Goal: Information Seeking & Learning: Compare options

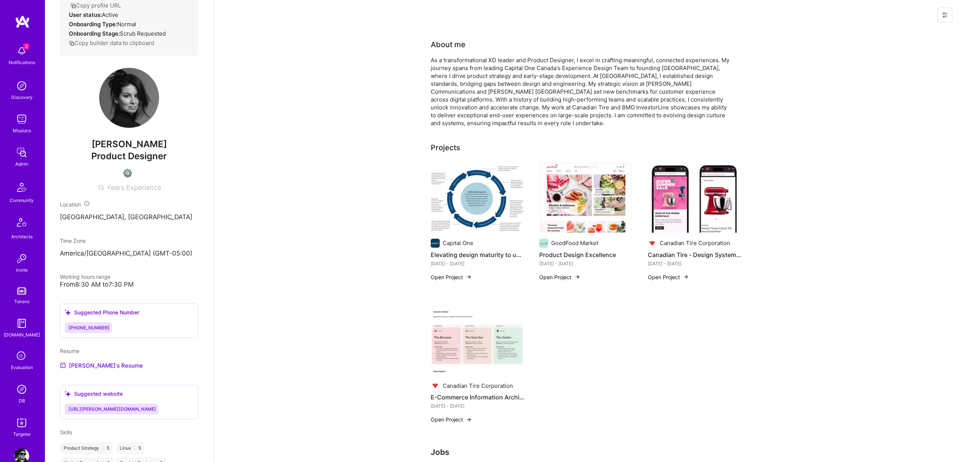
scroll to position [365, 0]
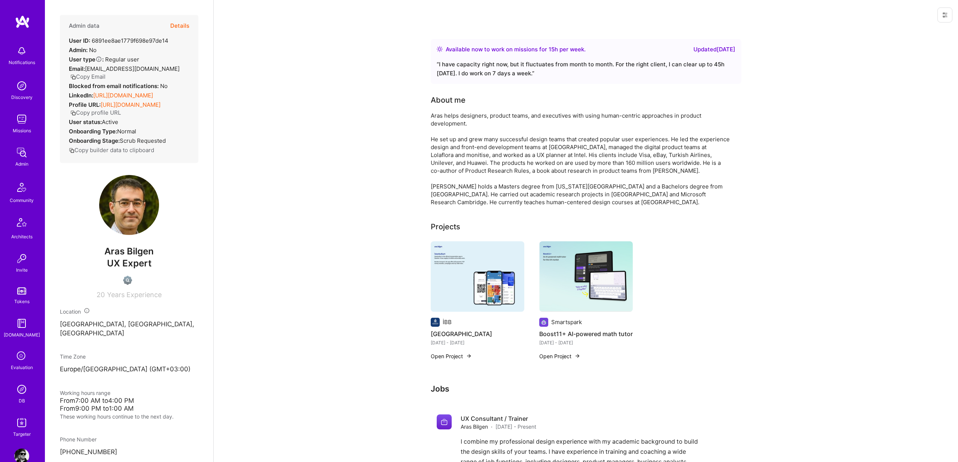
scroll to position [244, 0]
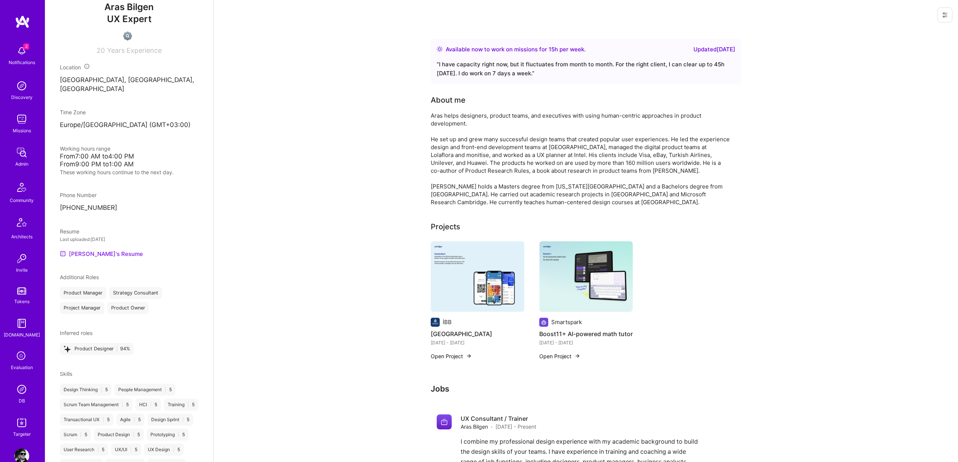
click at [100, 249] on link "Aras's Resume" at bounding box center [101, 253] width 83 height 9
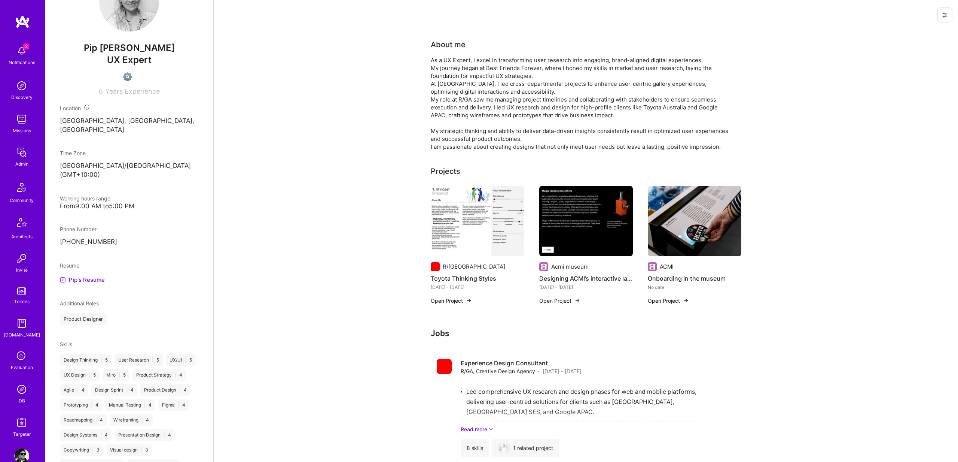
scroll to position [201, 0]
click at [96, 277] on link "Pip's Resume" at bounding box center [82, 281] width 45 height 9
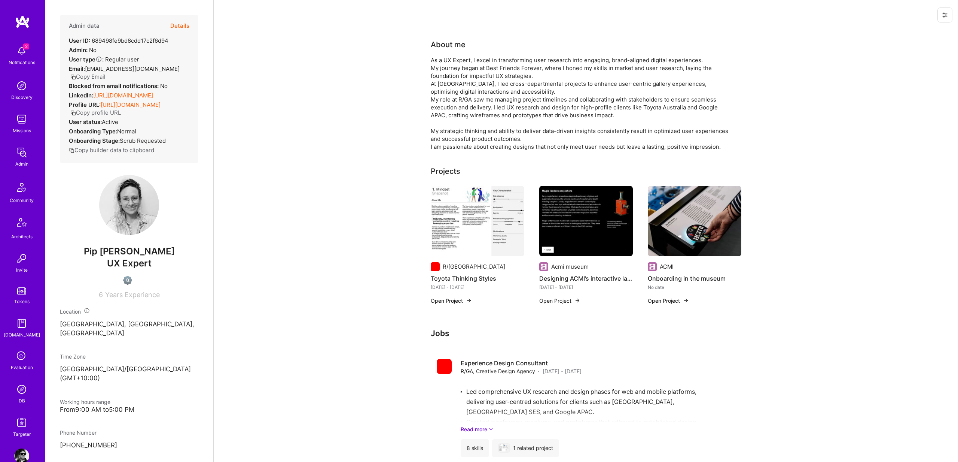
scroll to position [2, 0]
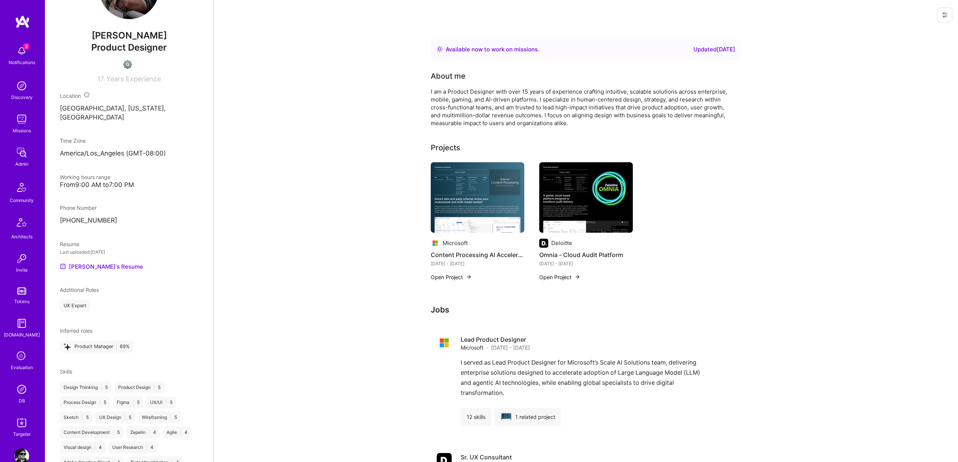
scroll to position [224, 0]
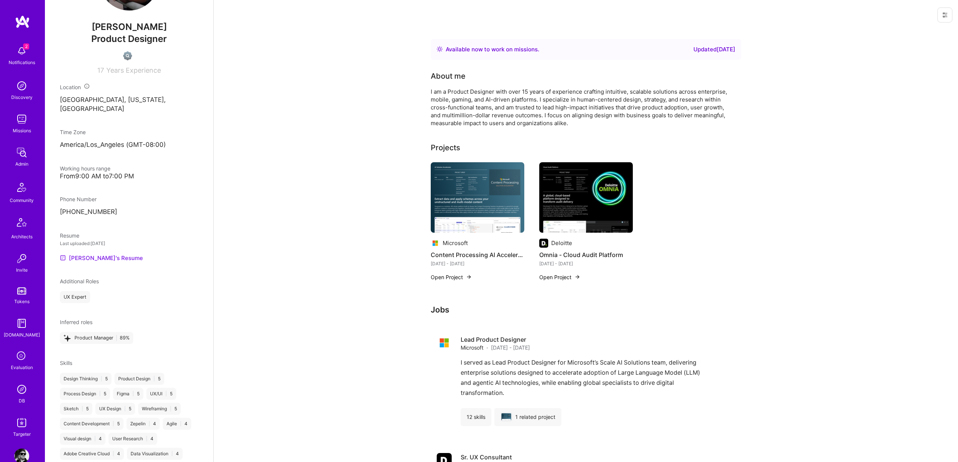
click at [95, 253] on link "[PERSON_NAME]'s Resume" at bounding box center [101, 257] width 83 height 9
